Goal: Contribute content: Contribute content

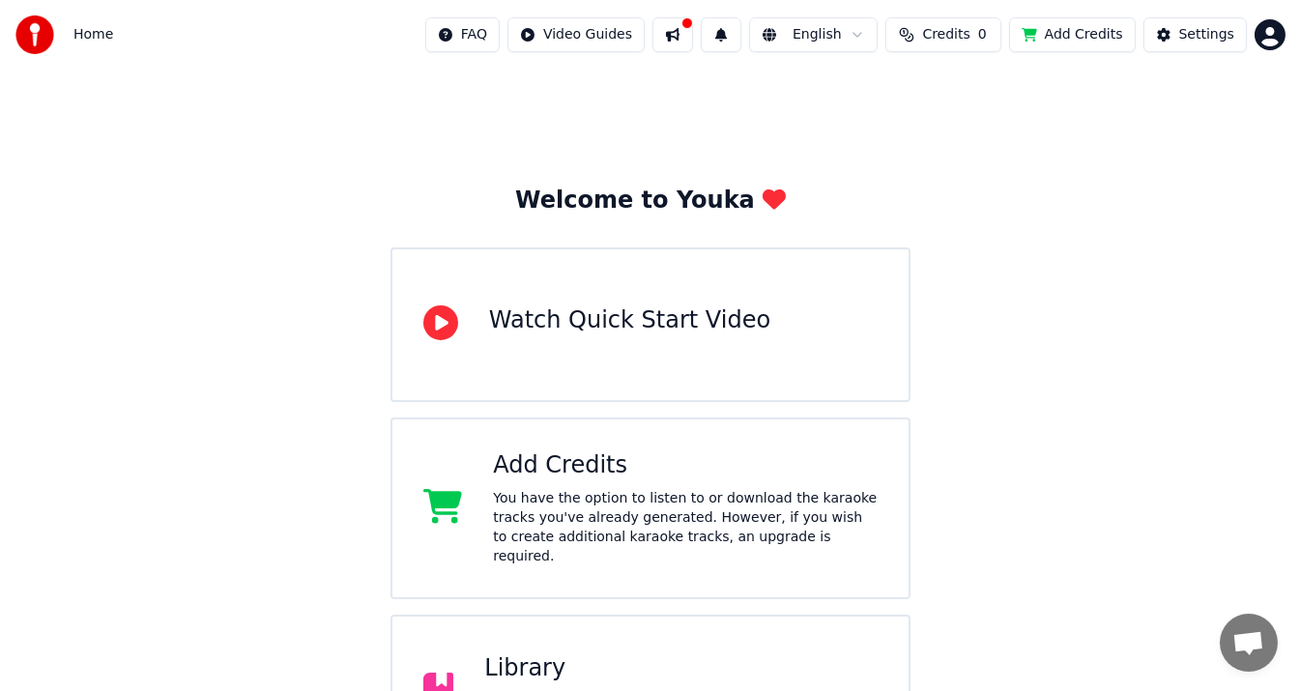
click at [680, 653] on div "Library" at bounding box center [680, 668] width 393 height 31
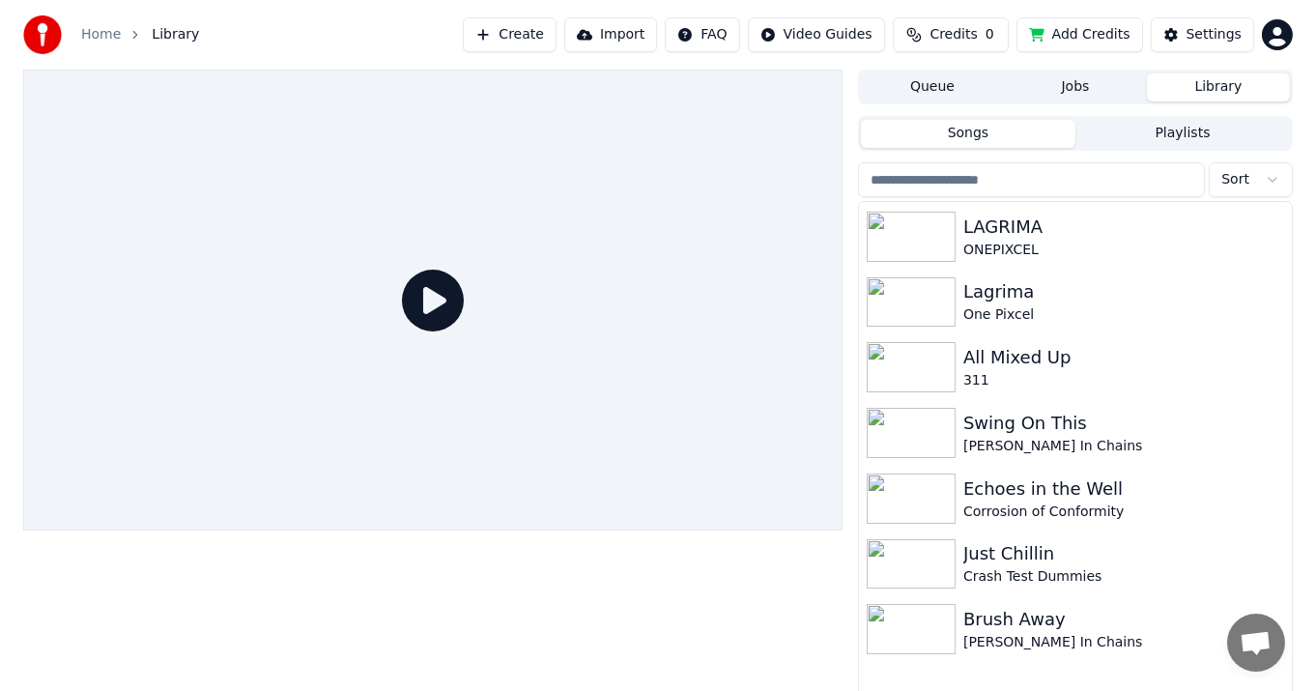
scroll to position [1159, 0]
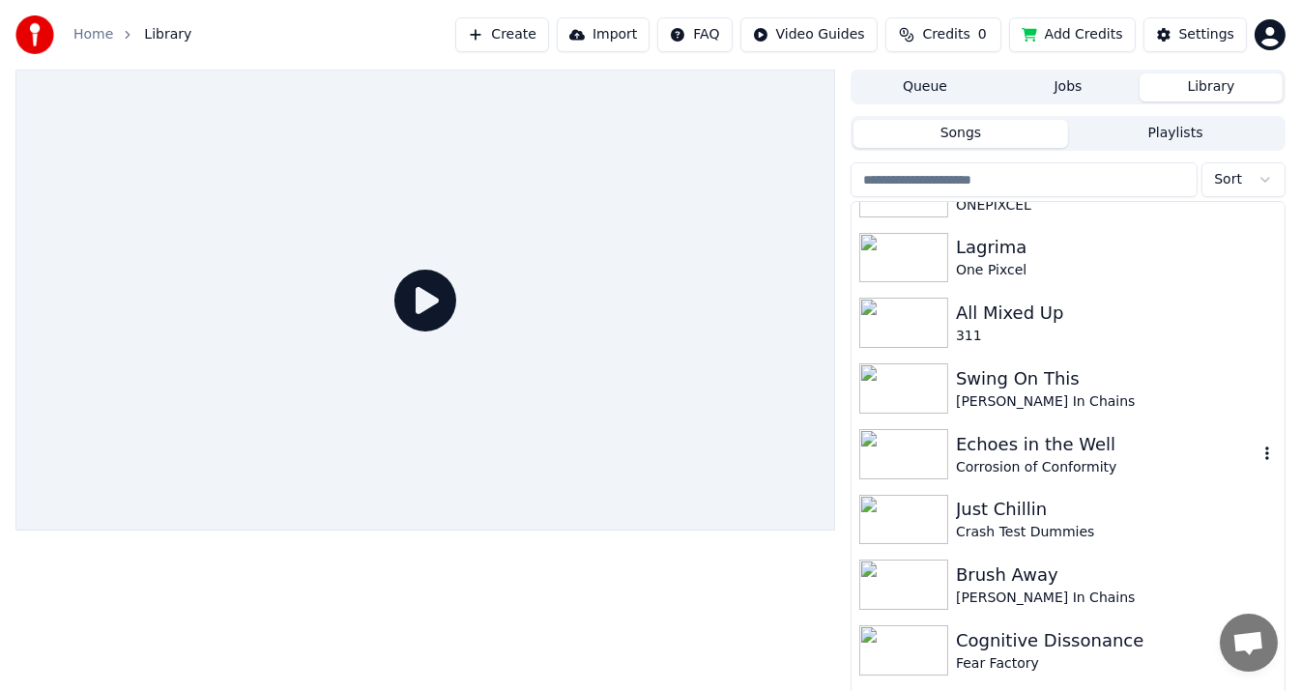
click at [985, 439] on div "Echoes in the Well" at bounding box center [1106, 444] width 301 height 27
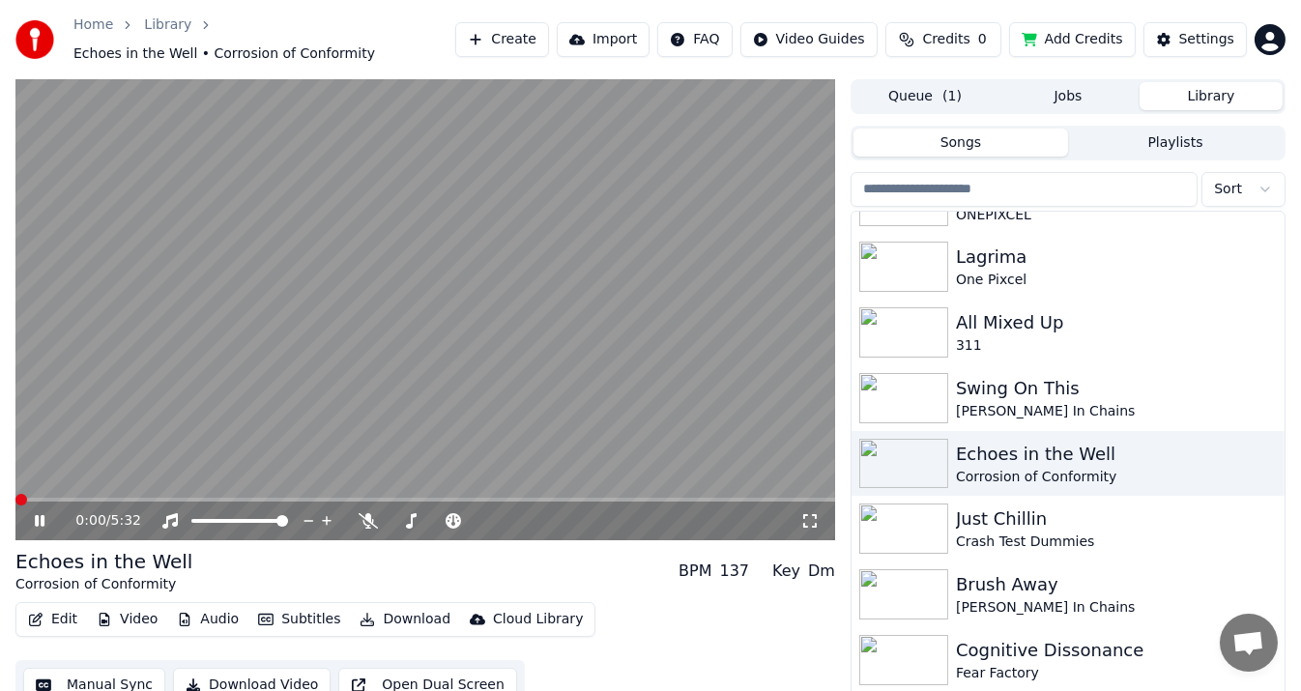
click at [174, 331] on video at bounding box center [424, 309] width 819 height 461
click at [63, 606] on button "Edit" at bounding box center [52, 619] width 65 height 27
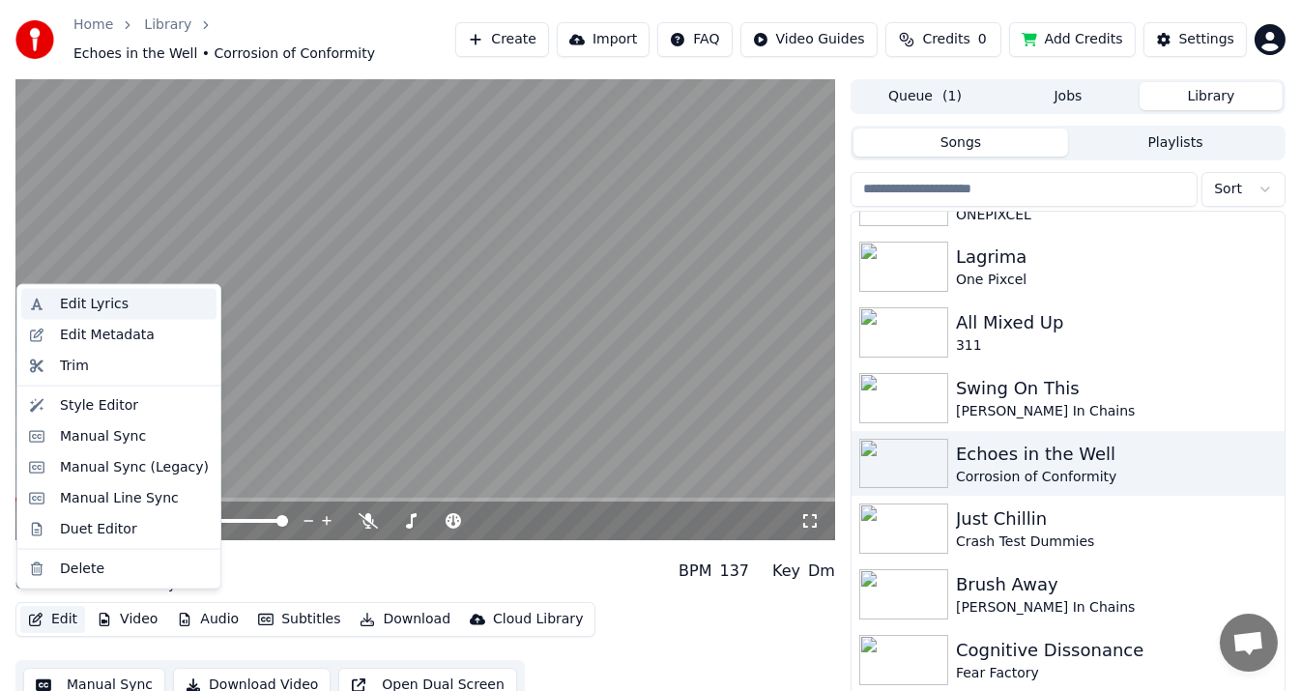
click at [114, 310] on div "Edit Lyrics" at bounding box center [94, 304] width 69 height 19
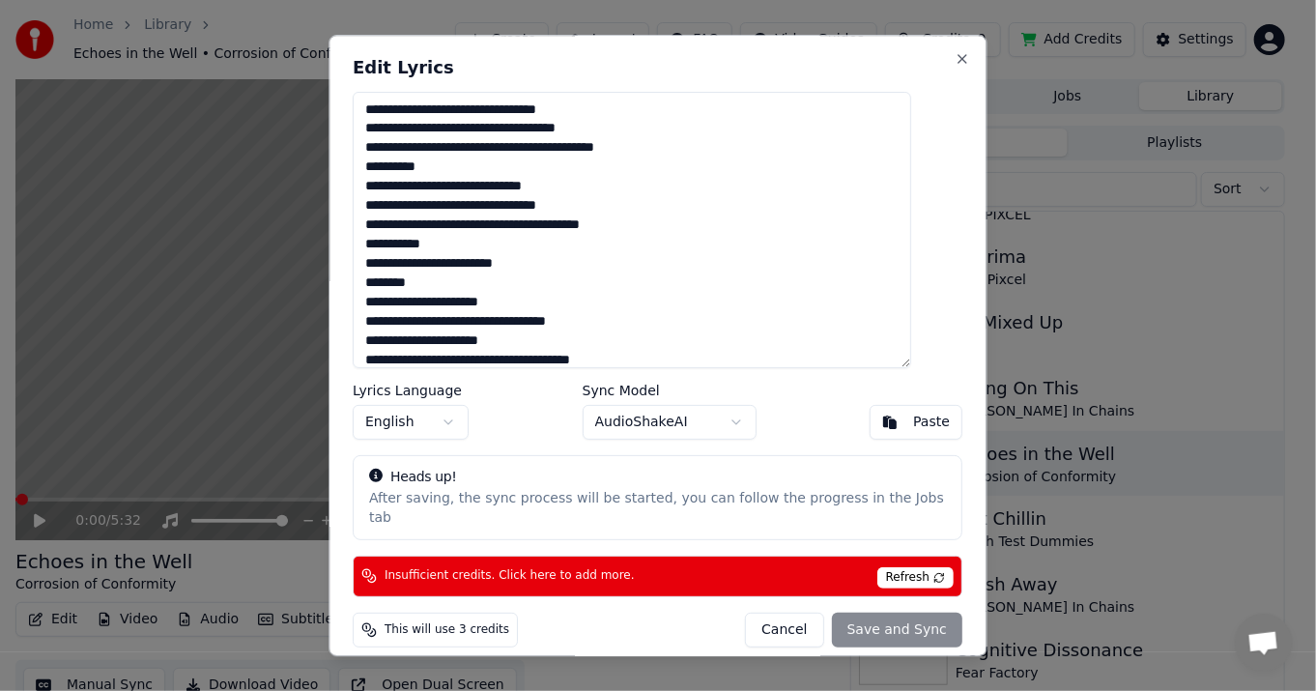
drag, startPoint x: 472, startPoint y: 290, endPoint x: 364, endPoint y: 295, distance: 107.4
click at [364, 295] on div "Edit Lyrics Lyrics Language English Sync Model AudioShakeAI Paste Heads up! Aft…" at bounding box center [658, 346] width 658 height 622
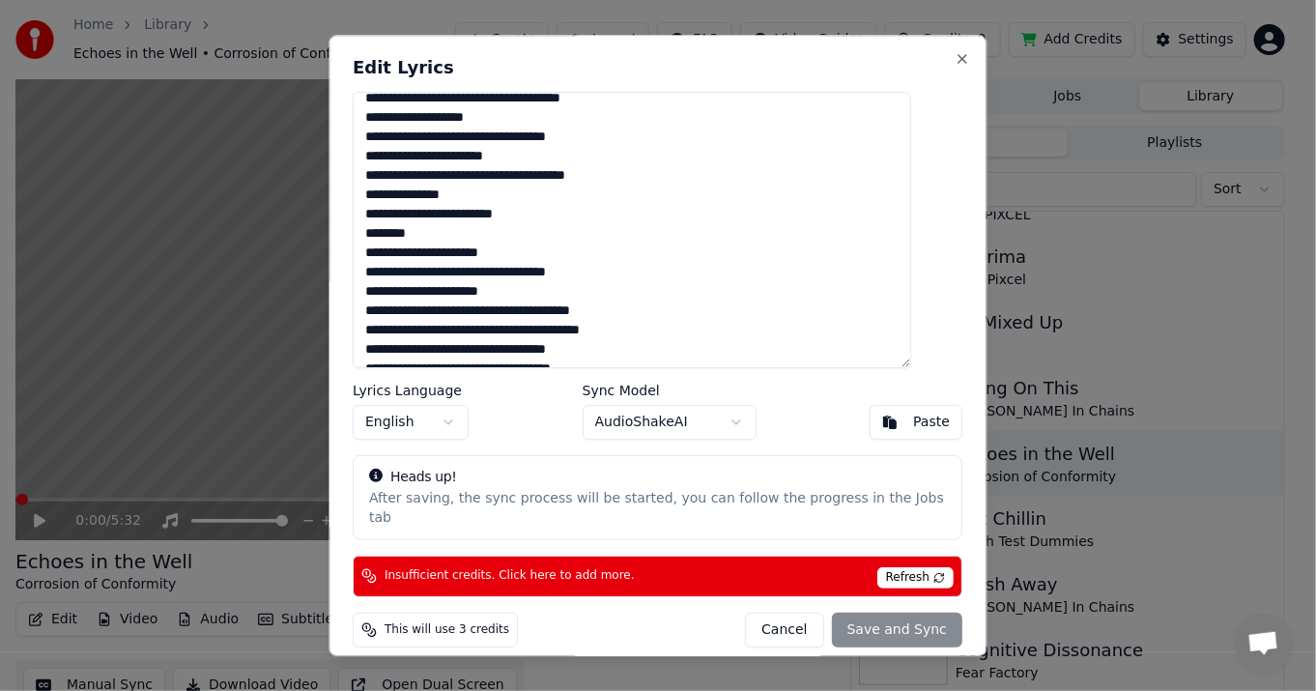
scroll to position [290, 0]
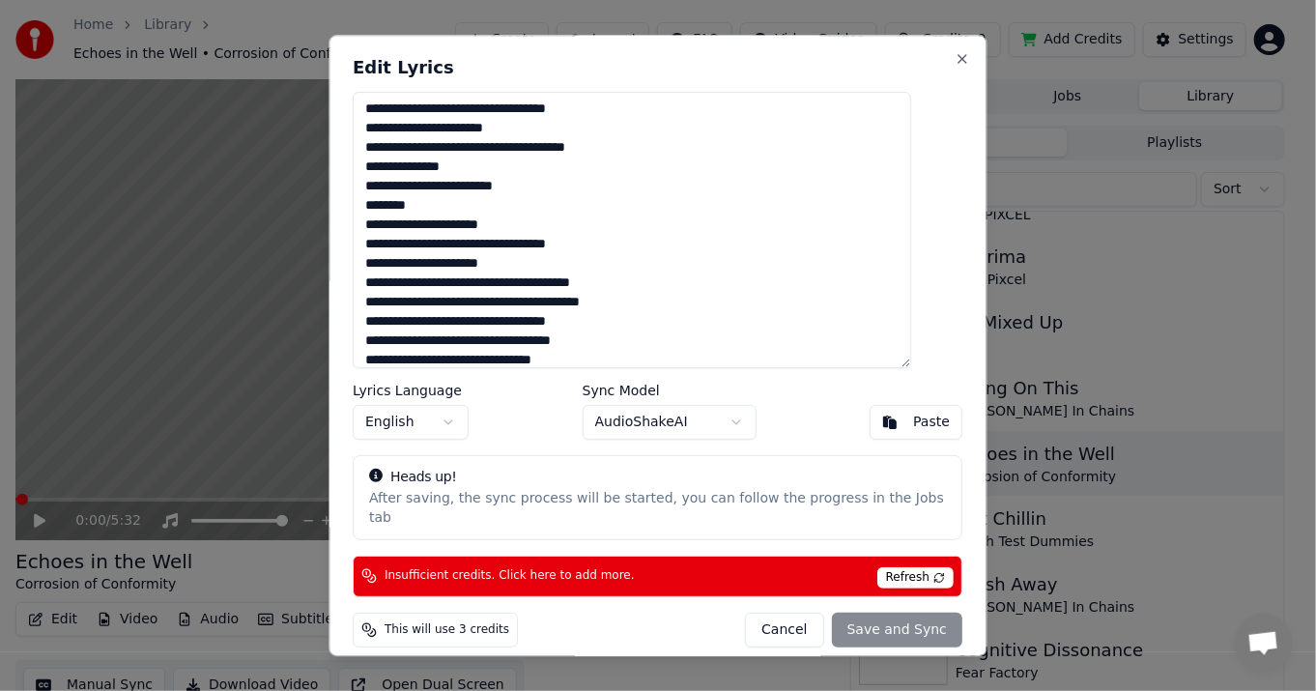
drag, startPoint x: 449, startPoint y: 209, endPoint x: 372, endPoint y: 211, distance: 77.3
click at [372, 211] on div "Edit Lyrics Lyrics Language English Sync Model AudioShakeAI Paste Heads up! Aft…" at bounding box center [658, 346] width 658 height 622
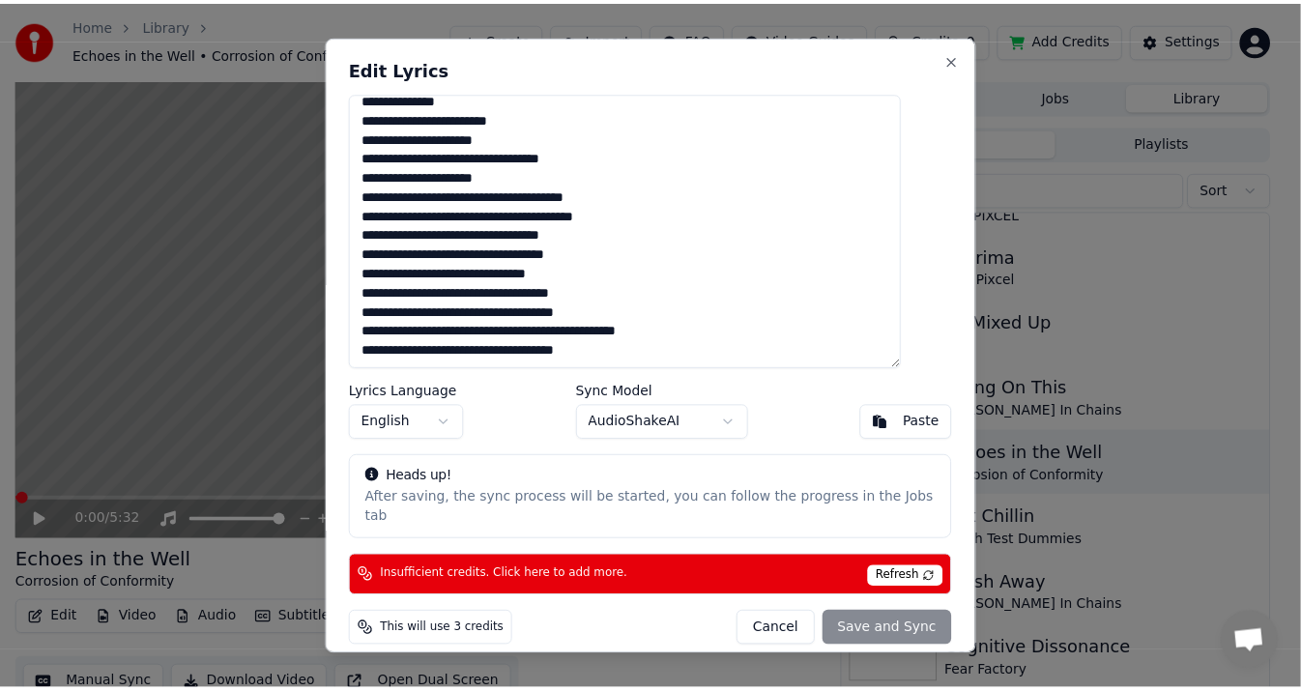
scroll to position [0, 0]
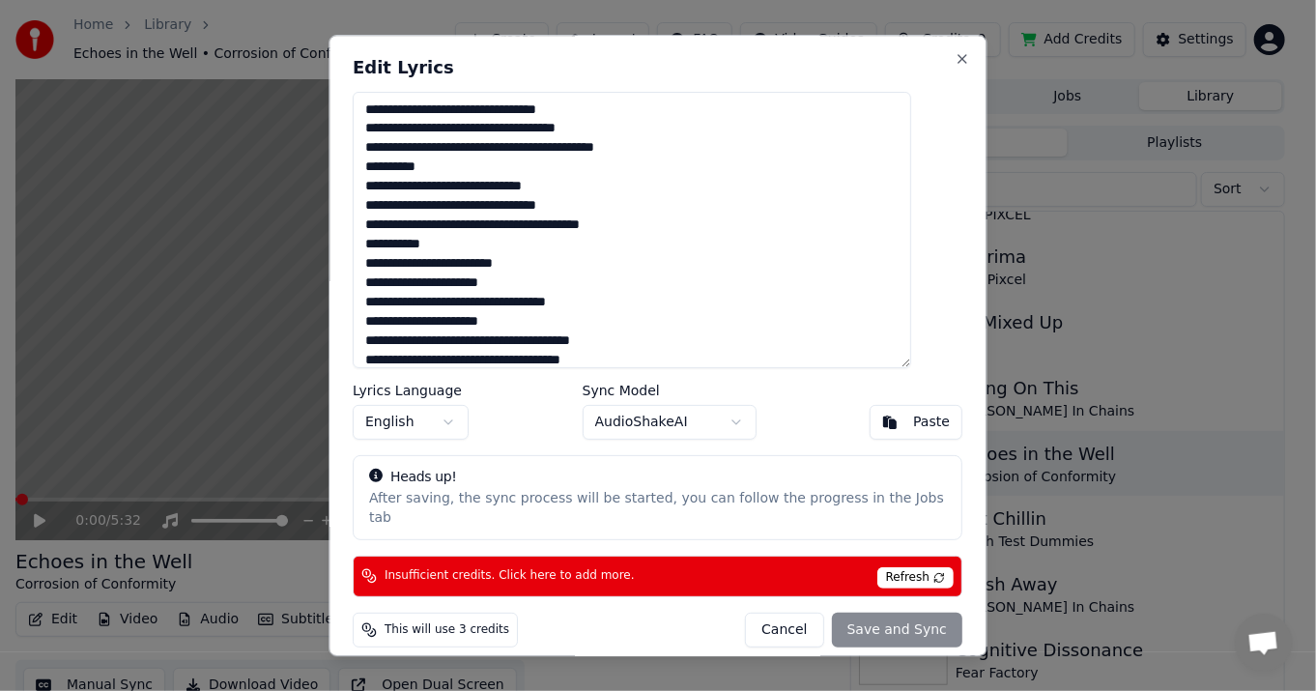
drag, startPoint x: 641, startPoint y: 363, endPoint x: 354, endPoint y: 87, distance: 398.4
click at [354, 87] on body "Home Library Echoes in the Well • Corrosion of Conformity Create Import FAQ Vid…" at bounding box center [650, 345] width 1301 height 691
click at [617, 179] on textarea at bounding box center [633, 230] width 558 height 276
click at [773, 613] on button "Cancel" at bounding box center [785, 630] width 78 height 35
type textarea "**********"
